Goal: Transaction & Acquisition: Purchase product/service

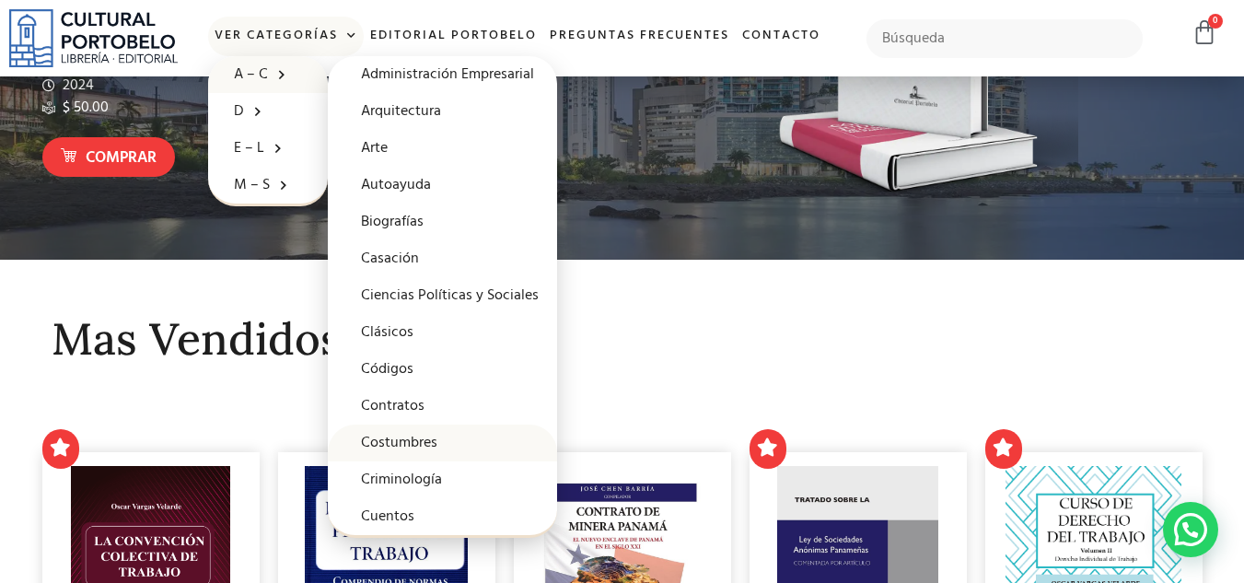
scroll to position [276, 0]
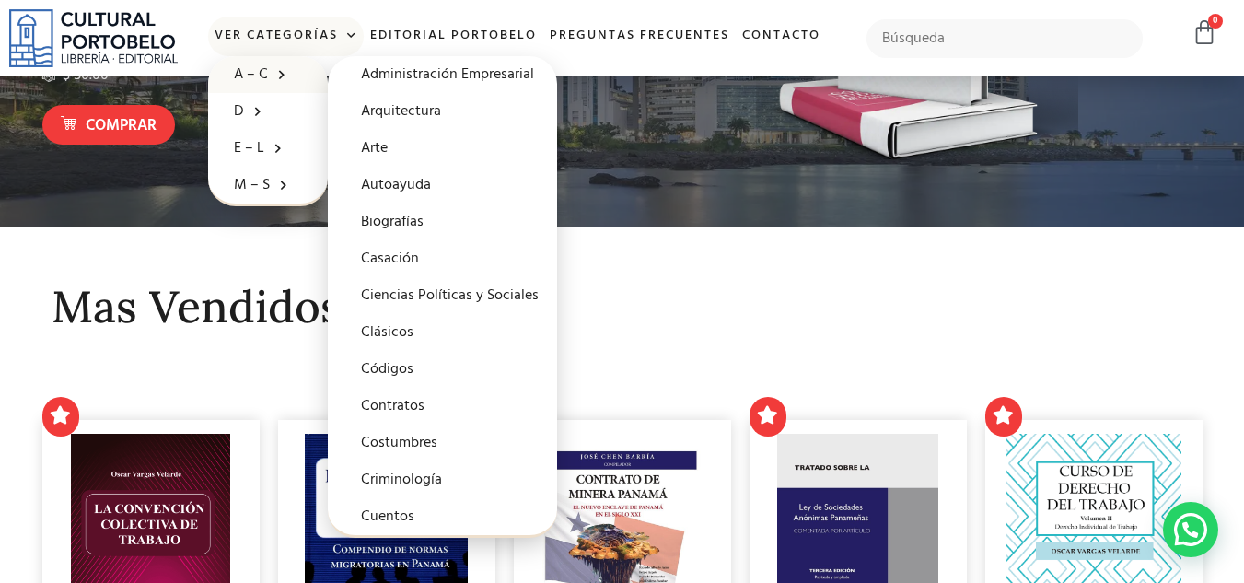
click at [762, 321] on h2 "Mas Vendidos" at bounding box center [622, 307] width 1141 height 49
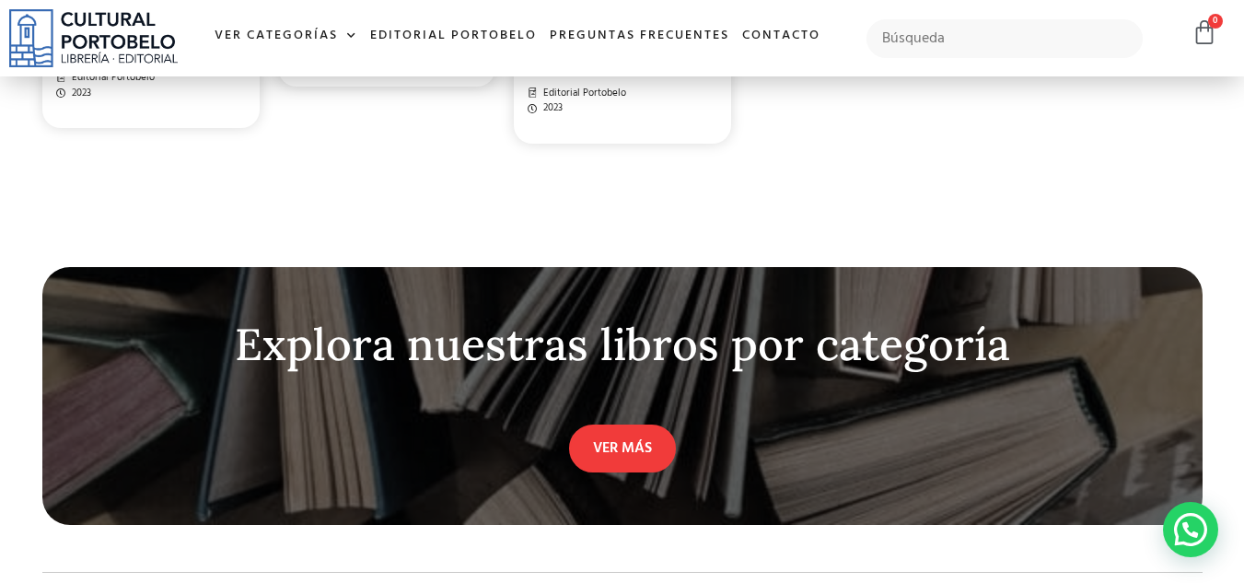
scroll to position [4510, 0]
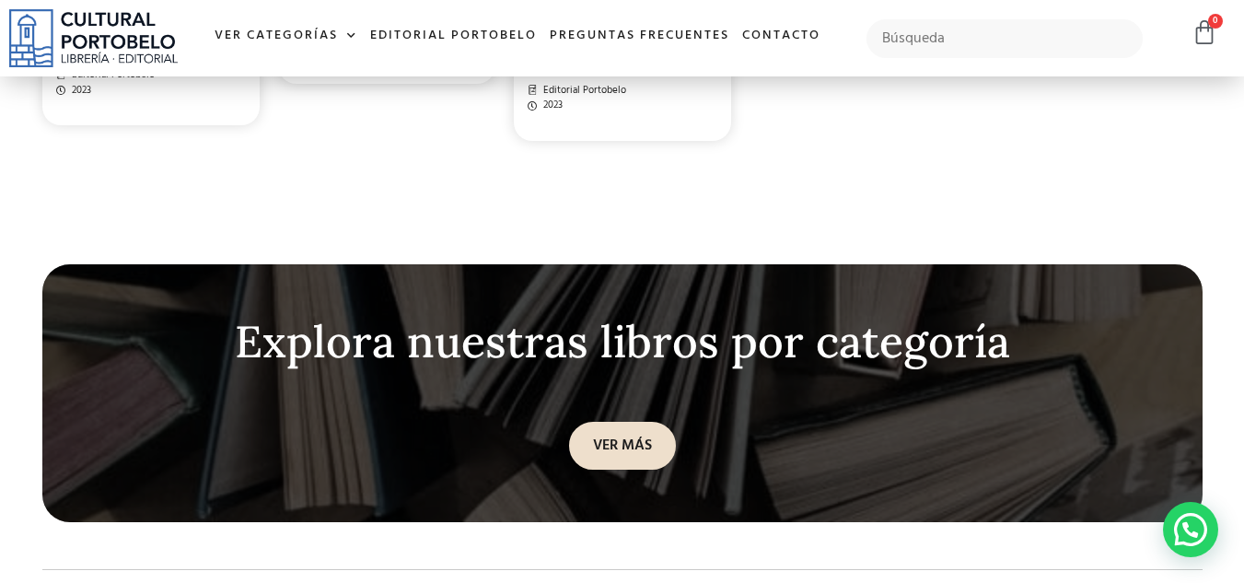
click at [588, 440] on link "VER MÁS" at bounding box center [622, 446] width 107 height 48
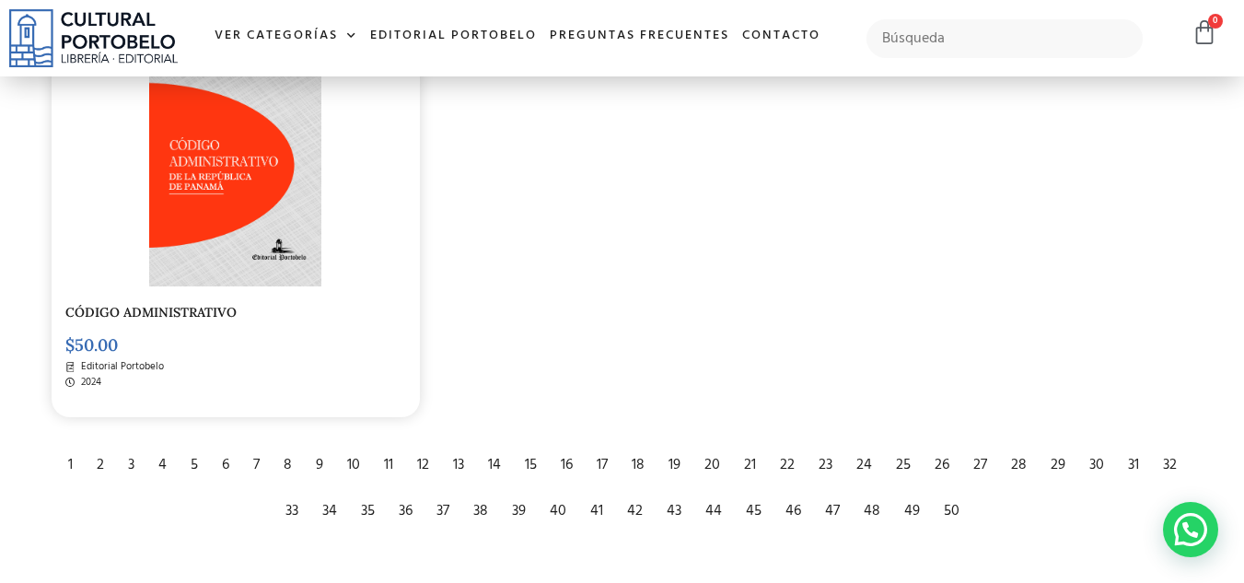
scroll to position [3038, 0]
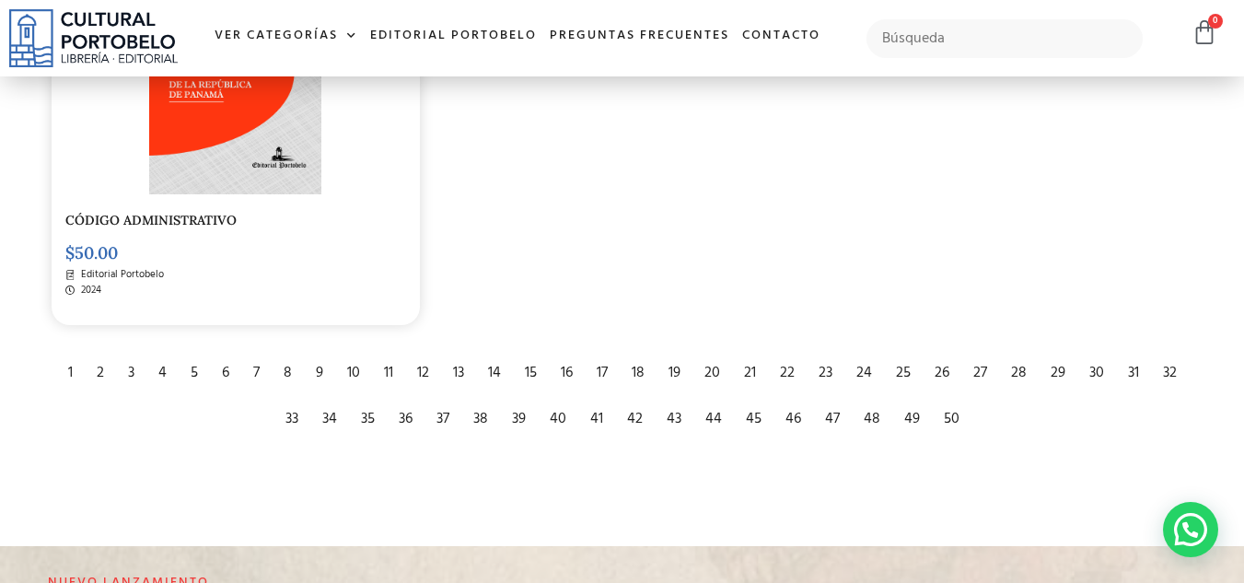
click at [101, 370] on div "2" at bounding box center [100, 373] width 26 height 41
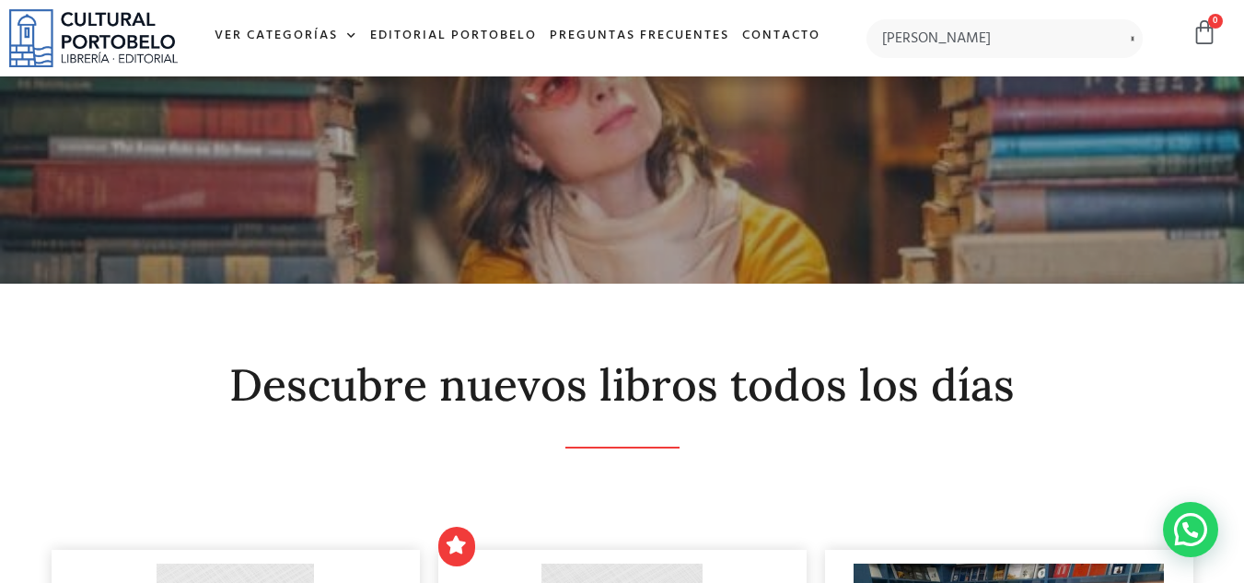
type input "edgardo"
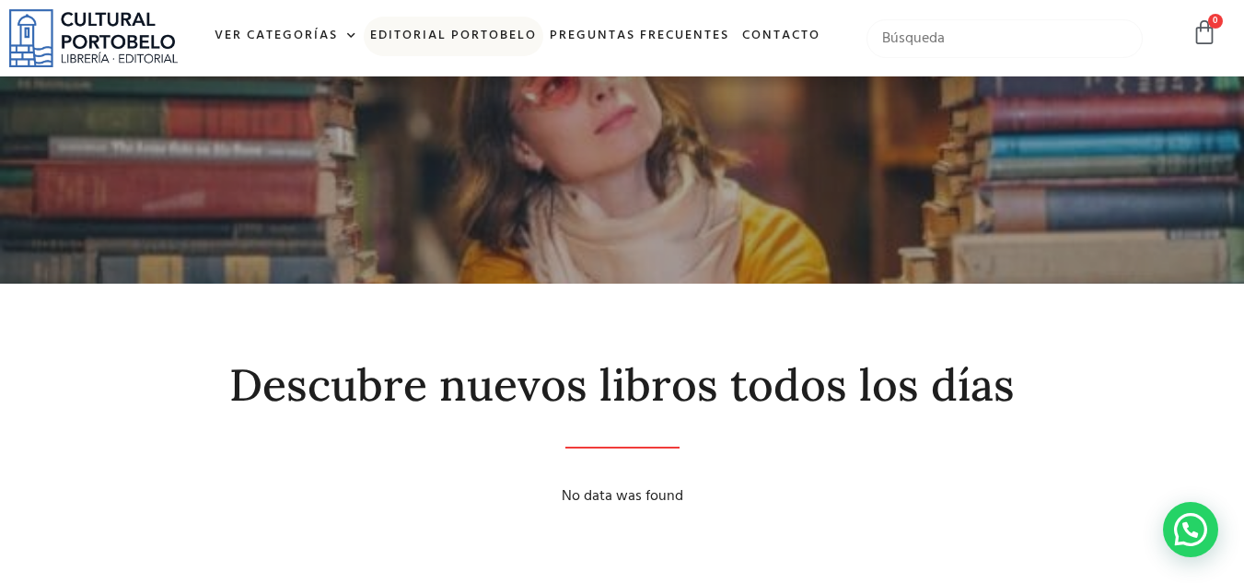
drag, startPoint x: 958, startPoint y: 43, endPoint x: 443, endPoint y: 20, distance: 516.0
click at [443, 20] on div "Ver Categorías A – C Administración Empresarial Arquitectura Arte Autoayuda Bio…" at bounding box center [622, 38] width 1244 height 76
type input "contencioso"
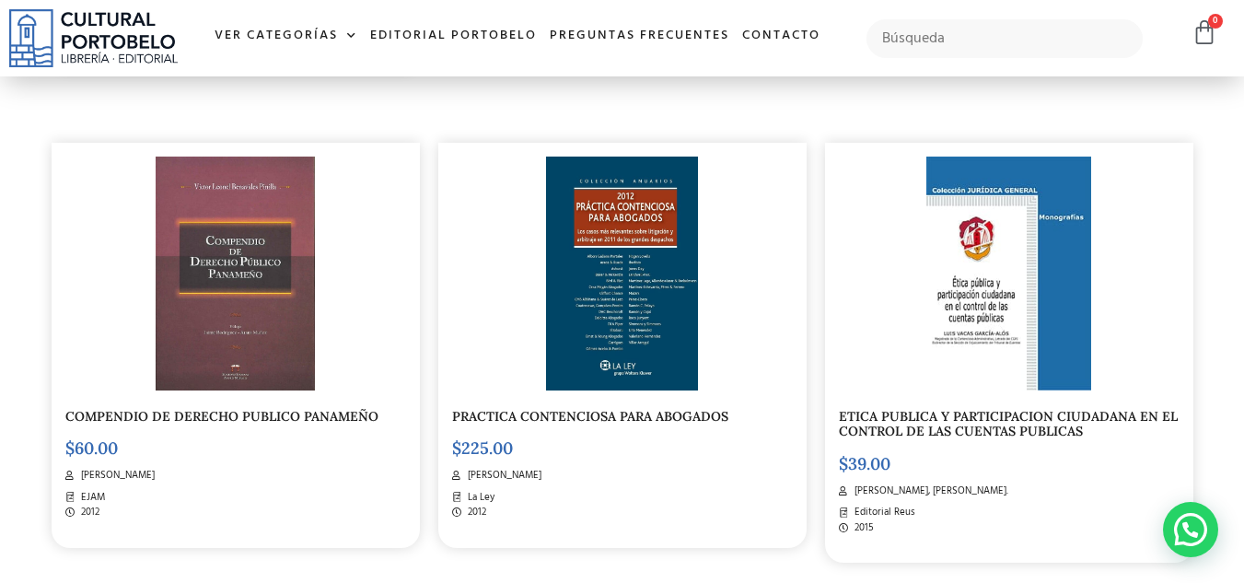
scroll to position [920, 0]
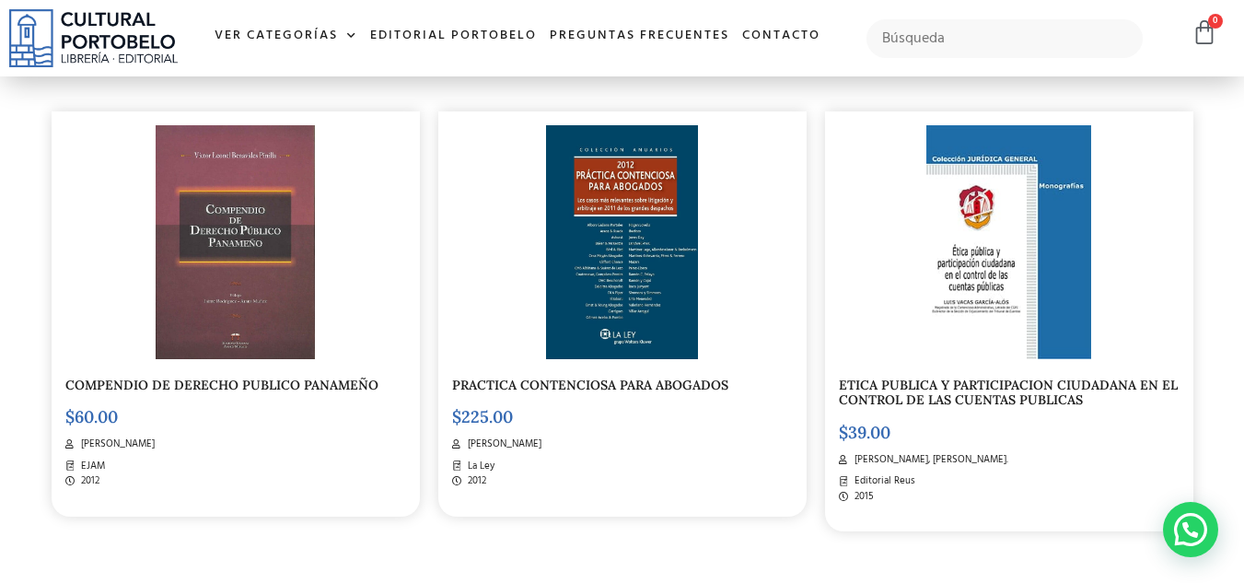
click at [597, 269] on img at bounding box center [622, 241] width 153 height 233
